Goal: Navigation & Orientation: Find specific page/section

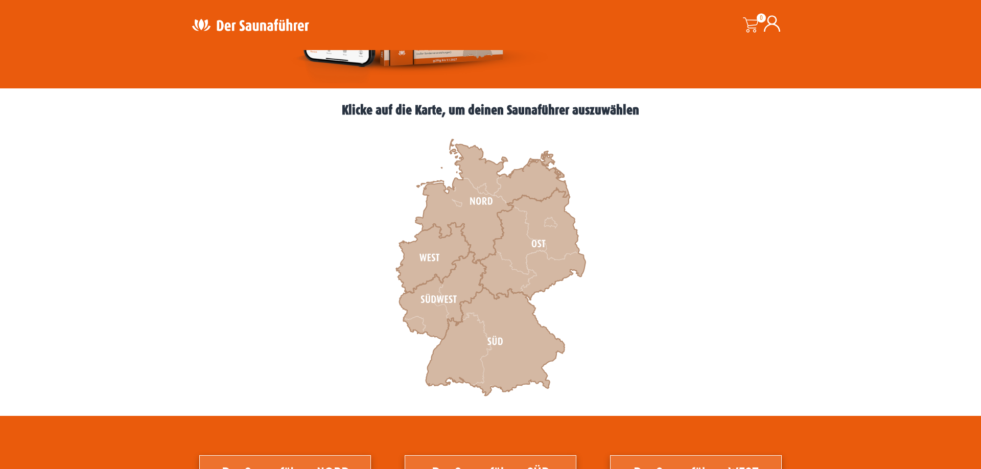
scroll to position [261, 0]
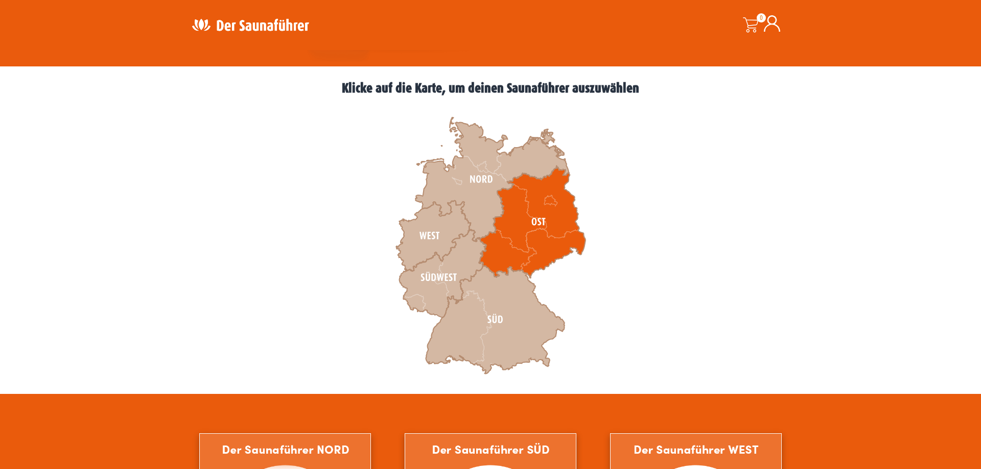
click at [536, 228] on icon at bounding box center [532, 222] width 106 height 112
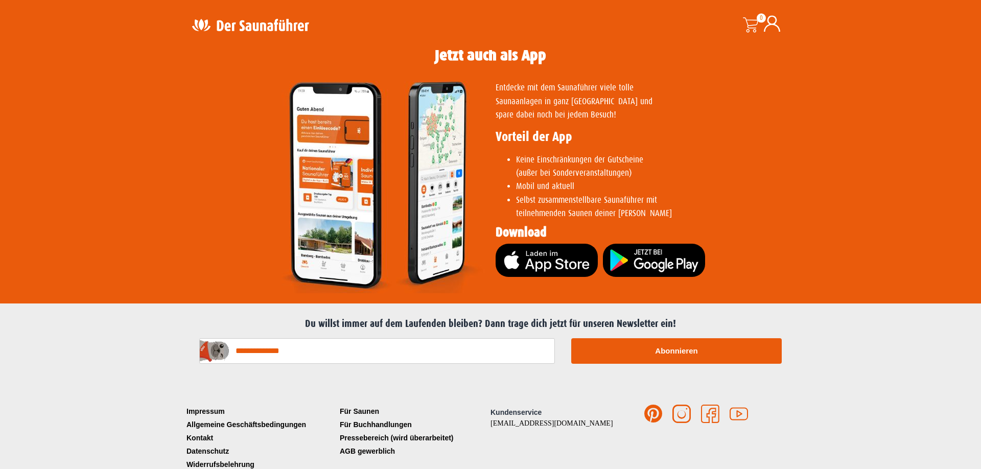
scroll to position [2021, 0]
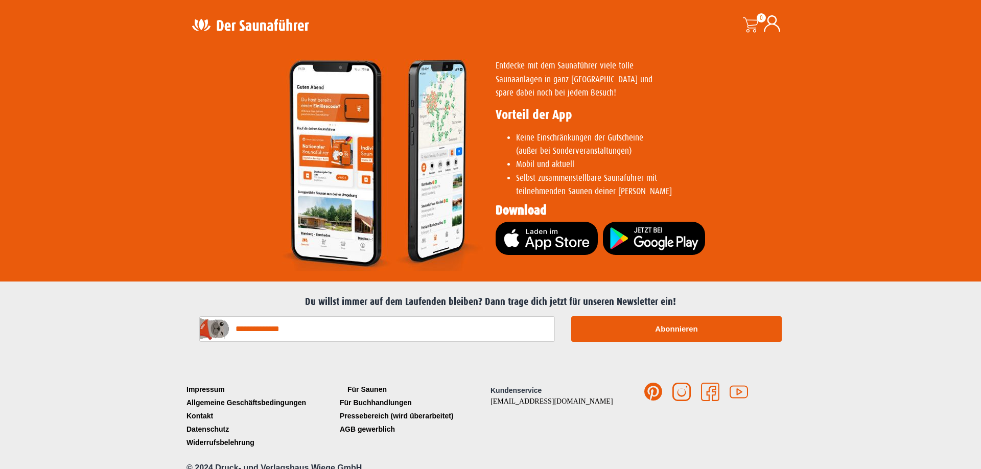
click at [359, 383] on link "Für Saunen" at bounding box center [413, 389] width 153 height 13
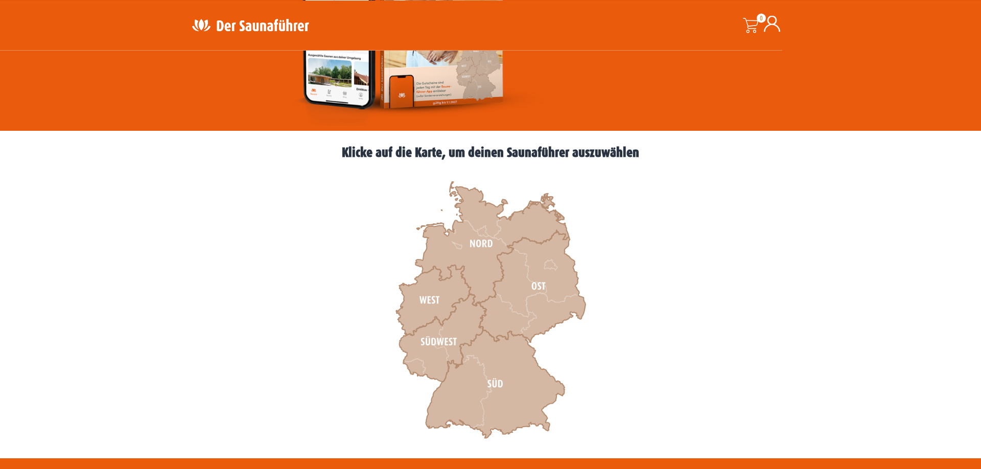
scroll to position [208, 0]
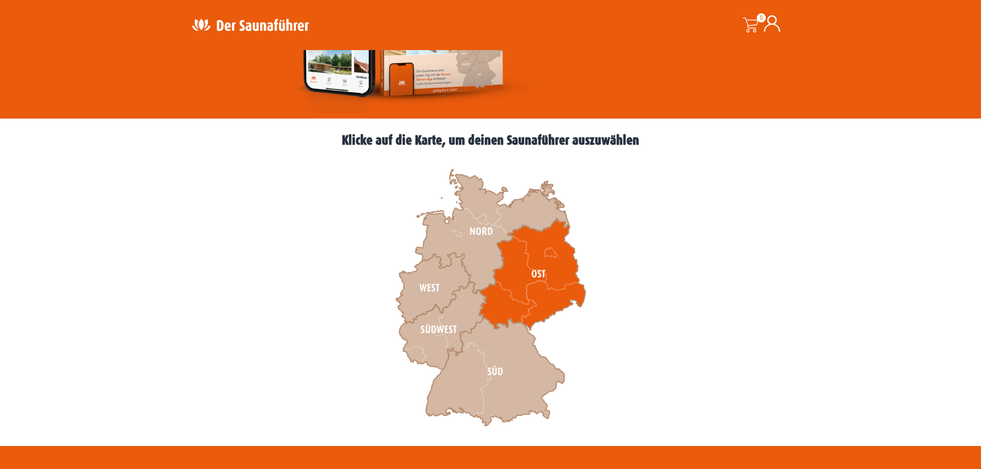
click at [527, 272] on icon at bounding box center [532, 274] width 106 height 112
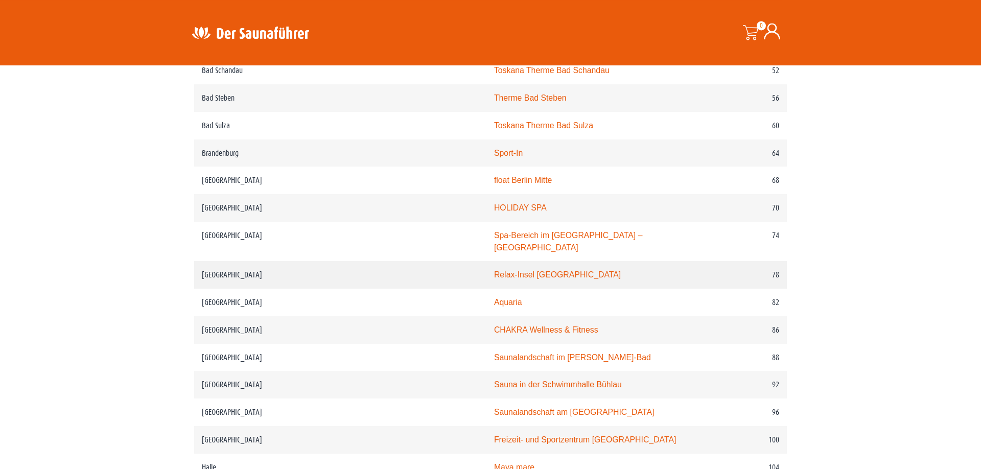
scroll to position [782, 0]
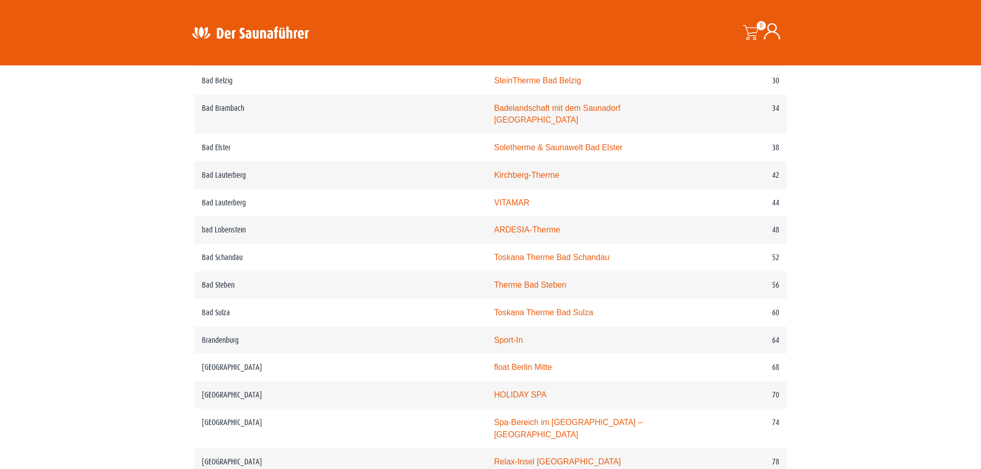
scroll to position [540, 0]
